Goal: Complete application form

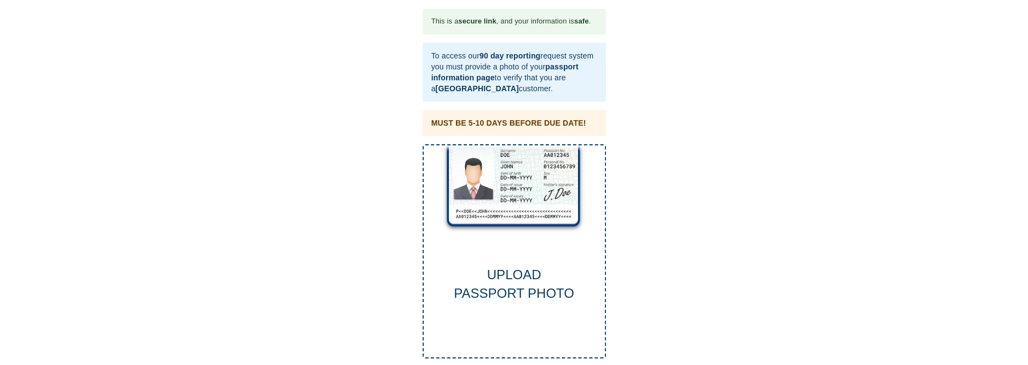
scroll to position [26, 0]
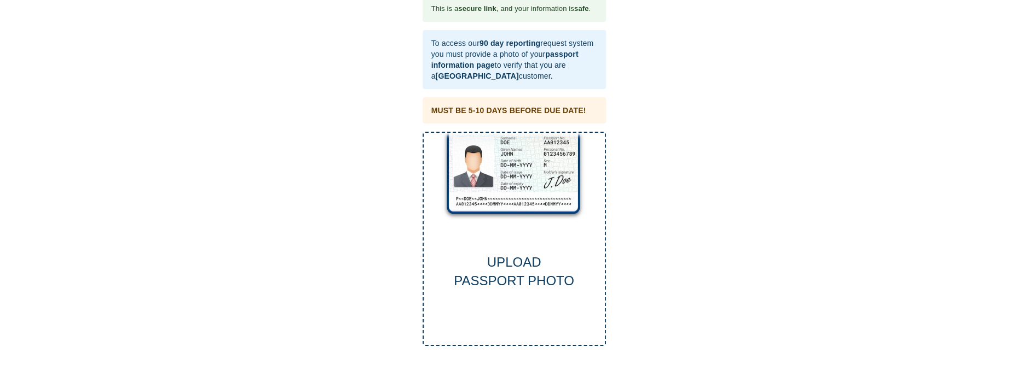
click at [508, 191] on div "UPLOAD PASSPORT PHOTO" at bounding box center [513, 239] width 183 height 215
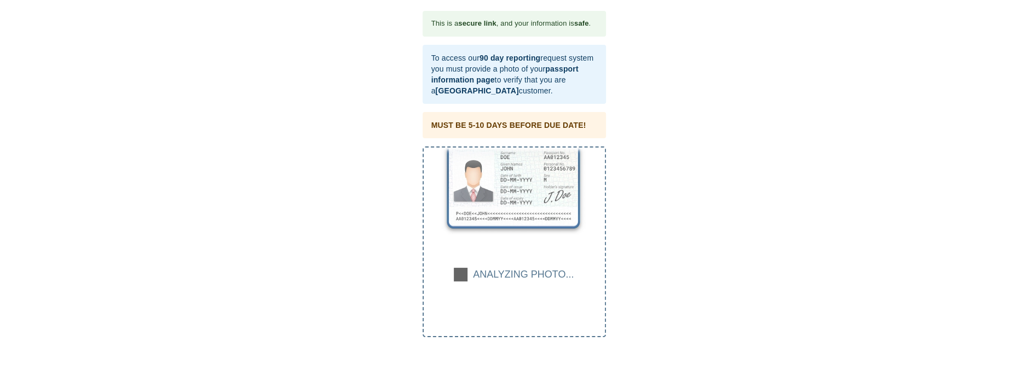
scroll to position [2, 0]
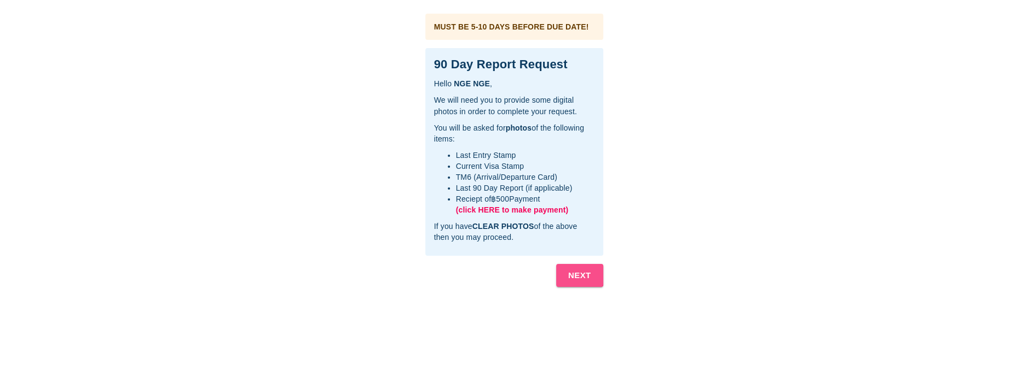
click at [579, 274] on b "NEXT" at bounding box center [579, 276] width 23 height 14
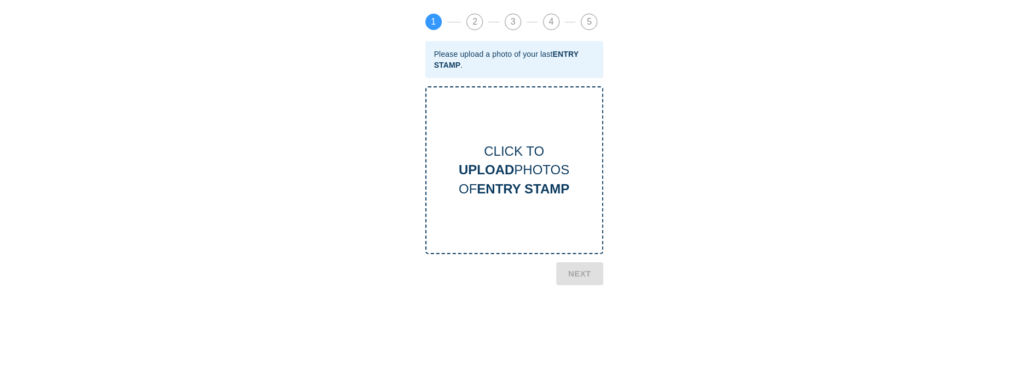
click at [493, 166] on b "UPLOAD" at bounding box center [486, 170] width 55 height 15
click at [581, 324] on b "NEXT" at bounding box center [579, 329] width 23 height 14
click at [507, 169] on b "UPLOAD" at bounding box center [486, 170] width 55 height 15
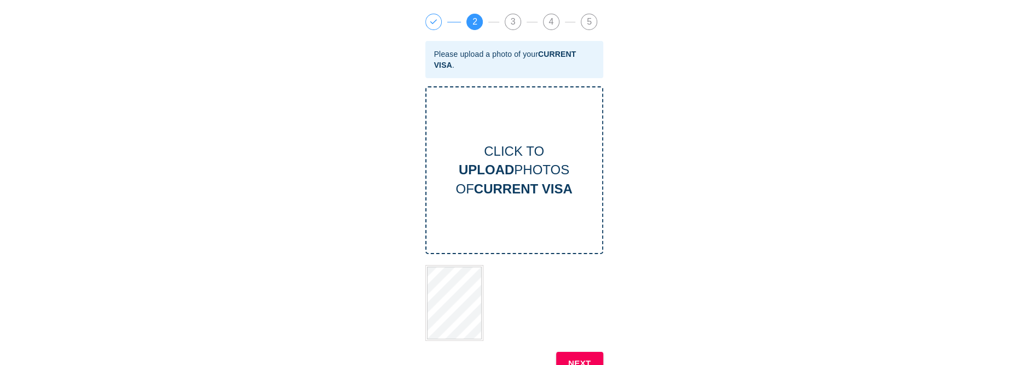
click at [577, 357] on b "NEXT" at bounding box center [579, 364] width 23 height 14
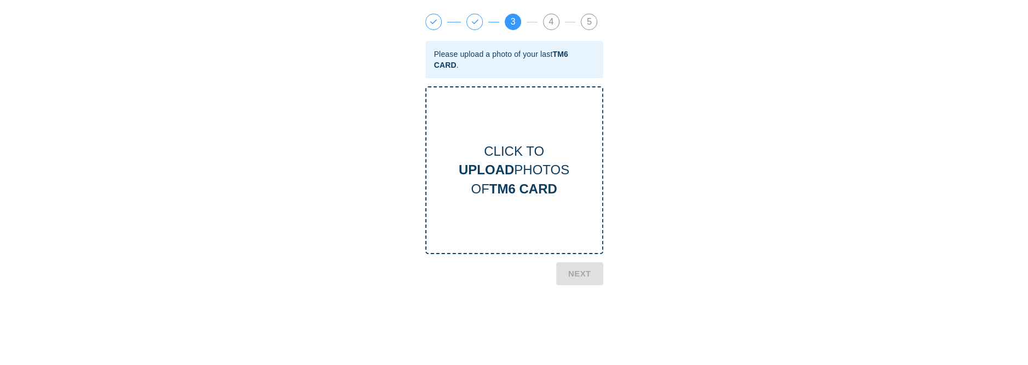
click at [517, 167] on div "CLICK TO UPLOAD PHOTOS OF TM6 CARD" at bounding box center [514, 170] width 176 height 56
click at [581, 329] on b "NEXT" at bounding box center [579, 329] width 23 height 14
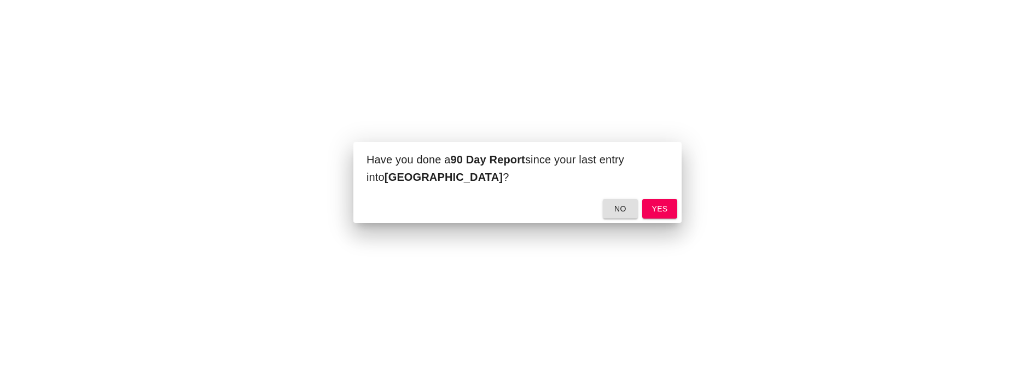
click at [659, 202] on span "yes" at bounding box center [660, 209] width 18 height 14
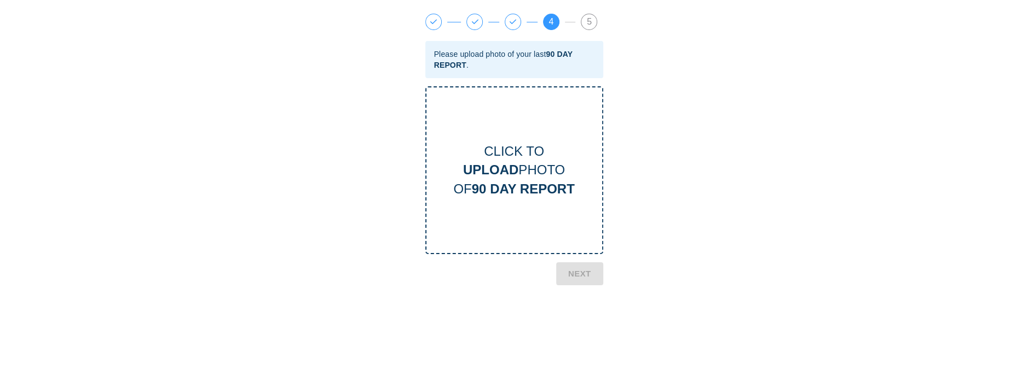
click at [513, 176] on b "UPLOAD" at bounding box center [490, 170] width 55 height 15
click at [579, 315] on b "NEXT" at bounding box center [579, 319] width 23 height 14
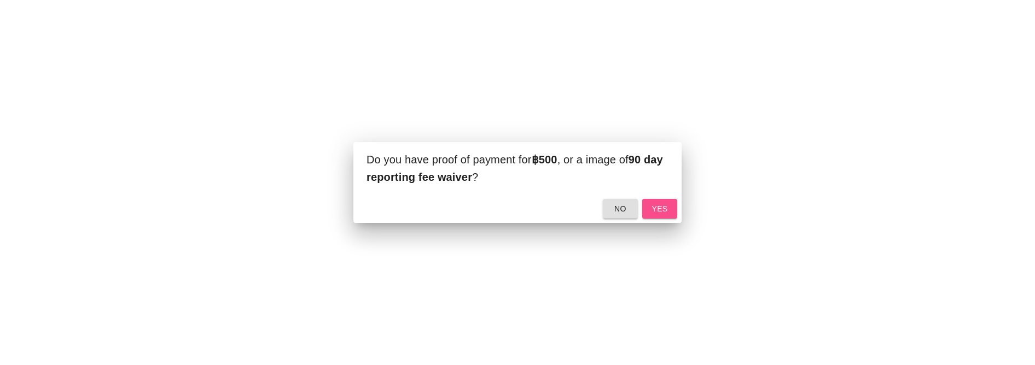
click at [665, 203] on span "yes" at bounding box center [660, 209] width 18 height 14
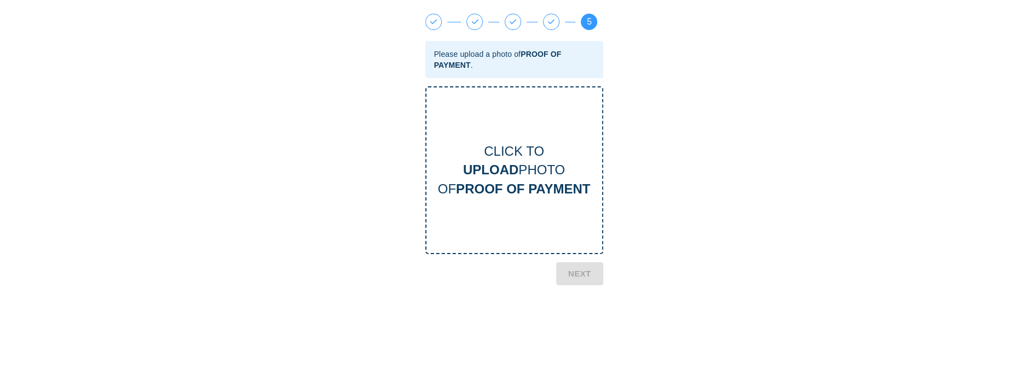
click at [506, 165] on b "UPLOAD" at bounding box center [490, 170] width 55 height 15
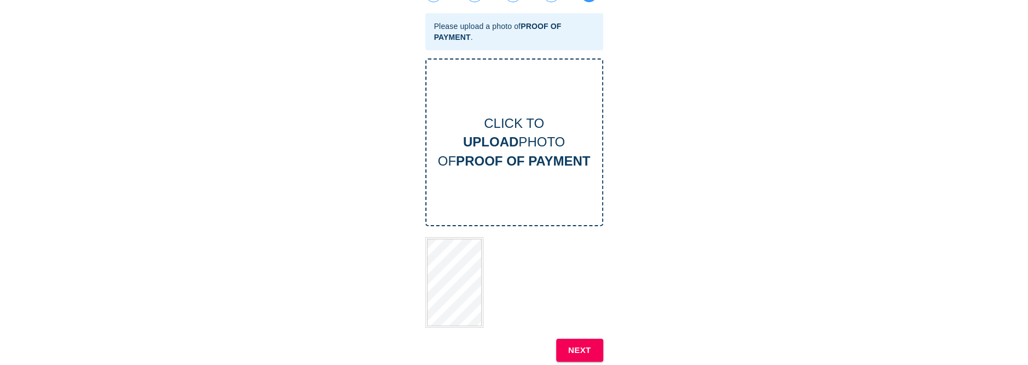
scroll to position [82, 0]
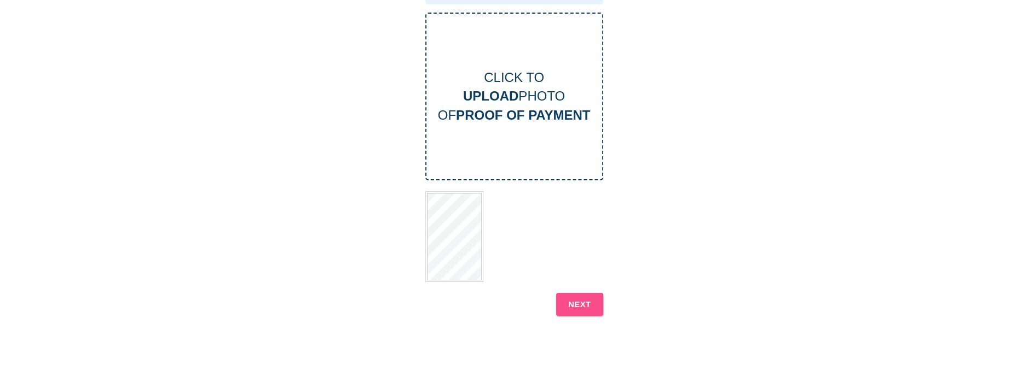
click at [587, 298] on b "NEXT" at bounding box center [579, 305] width 23 height 14
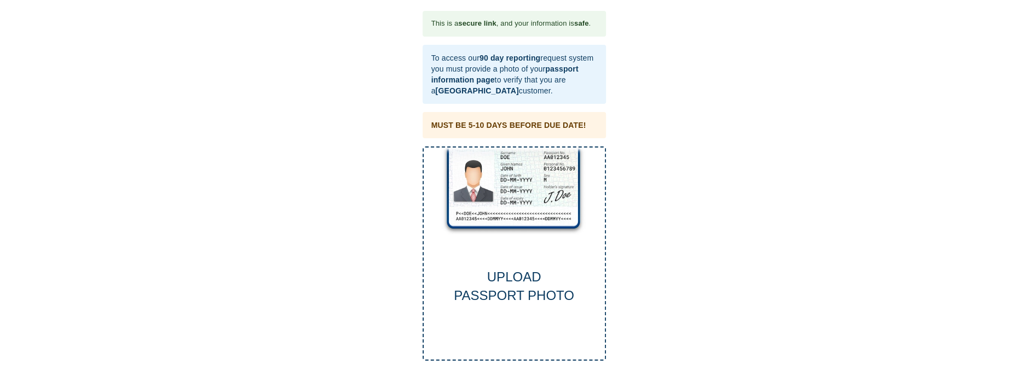
click at [515, 295] on div "UPLOAD PASSPORT PHOTO" at bounding box center [513, 287] width 181 height 38
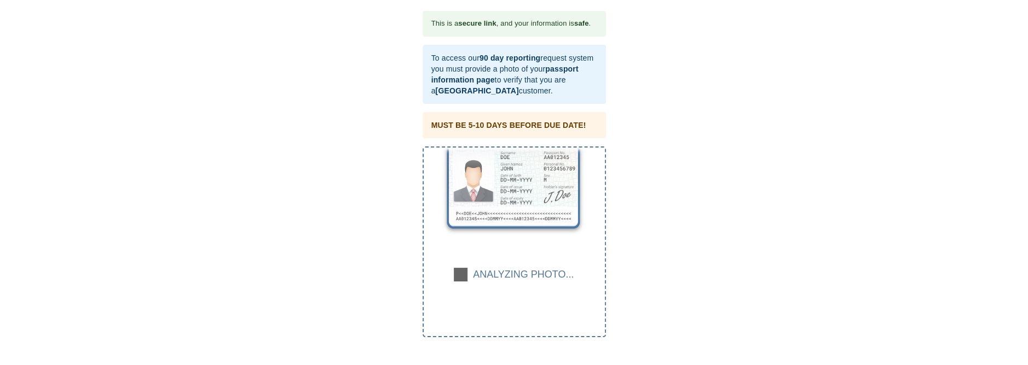
scroll to position [2, 0]
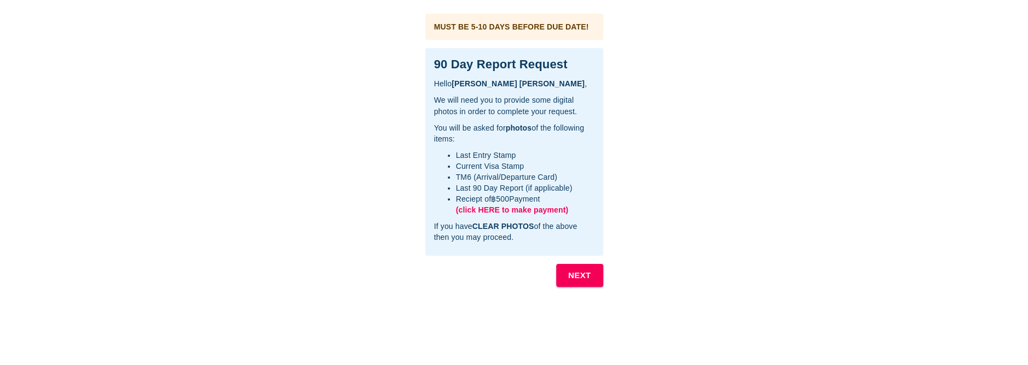
click at [584, 275] on b "NEXT" at bounding box center [579, 276] width 23 height 14
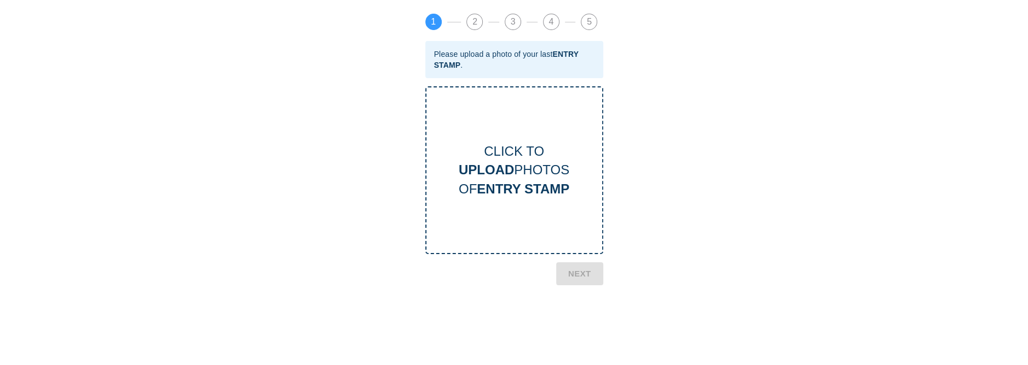
click at [516, 172] on div "CLICK TO UPLOAD PHOTOS OF ENTRY STAMP" at bounding box center [514, 170] width 176 height 56
click at [577, 359] on b "NEXT" at bounding box center [579, 366] width 23 height 14
click at [514, 182] on b "CURRENT VISA" at bounding box center [523, 189] width 98 height 15
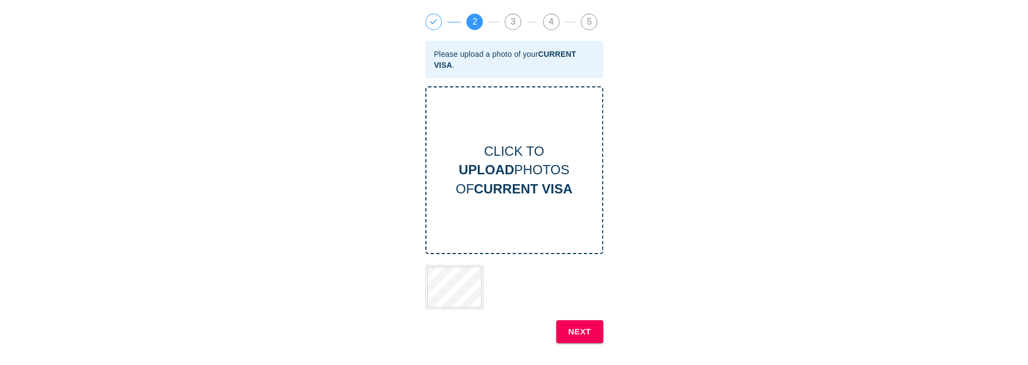
click at [585, 328] on b "NEXT" at bounding box center [579, 332] width 23 height 14
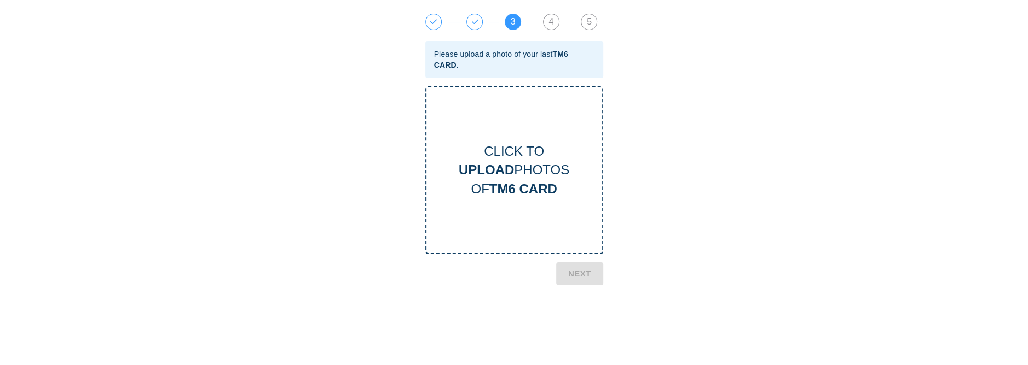
click at [518, 178] on div "CLICK TO UPLOAD PHOTOS OF TM6 CARD" at bounding box center [514, 170] width 176 height 56
click at [582, 332] on b "NEXT" at bounding box center [579, 332] width 23 height 14
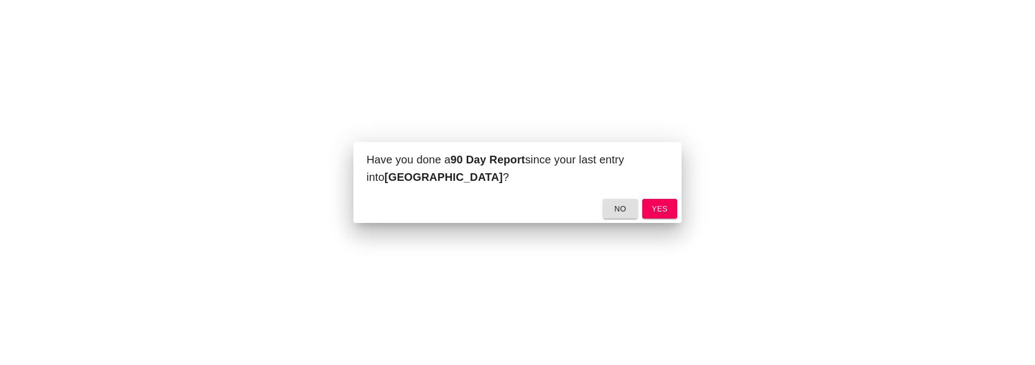
click at [655, 202] on span "yes" at bounding box center [660, 209] width 18 height 14
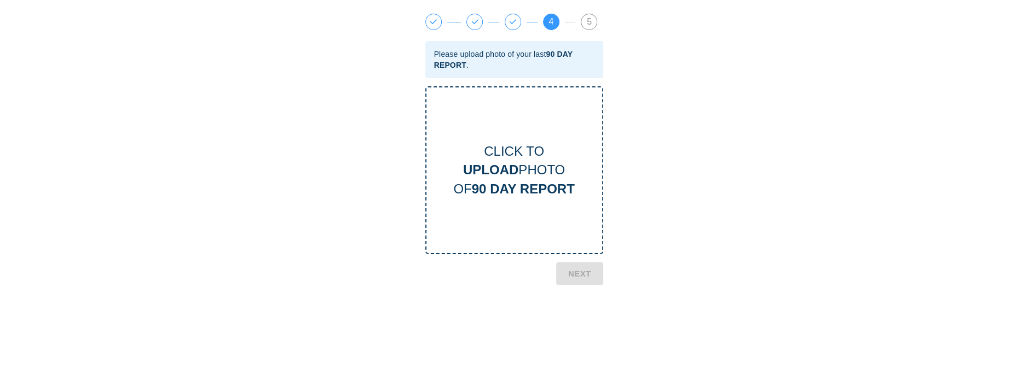
click at [503, 171] on b "UPLOAD" at bounding box center [490, 170] width 55 height 15
click at [590, 316] on b "NEXT" at bounding box center [579, 319] width 23 height 14
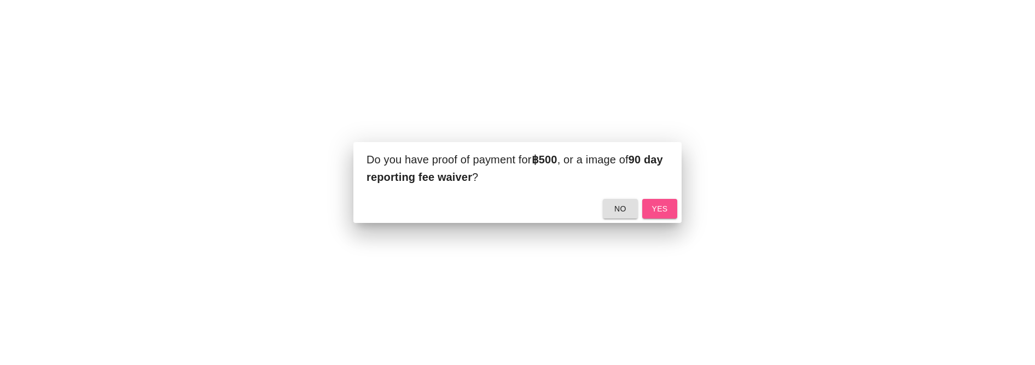
click at [664, 206] on span "yes" at bounding box center [660, 209] width 18 height 14
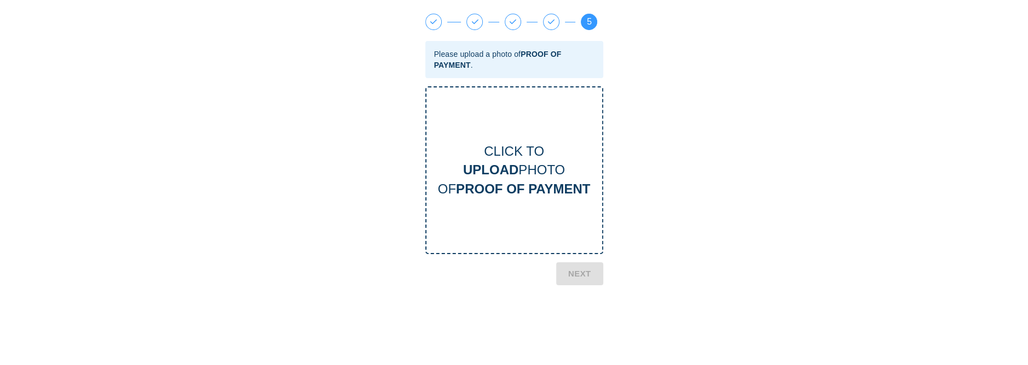
click at [507, 160] on div "CLICK TO UPLOAD PHOTO OF PROOF OF PAYMENT" at bounding box center [514, 170] width 176 height 56
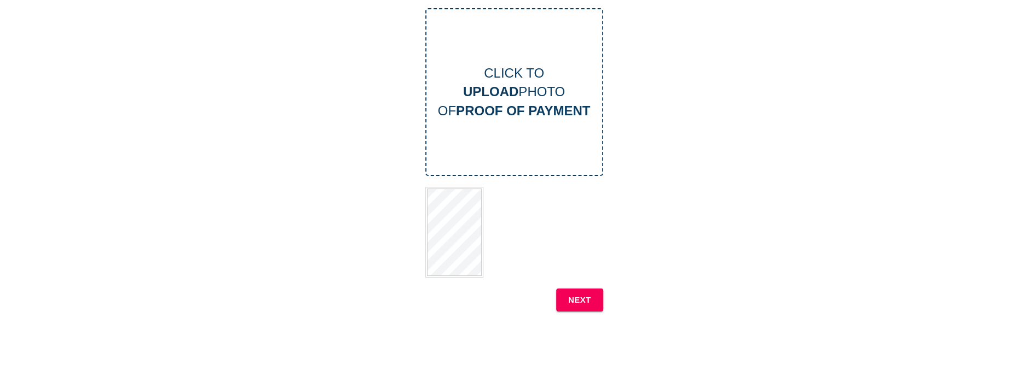
scroll to position [105, 0]
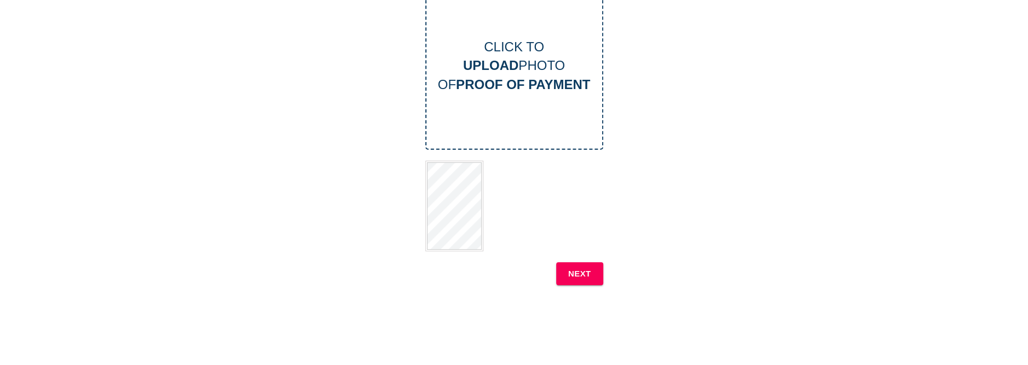
click at [576, 273] on b "NEXT" at bounding box center [579, 274] width 23 height 14
